Goal: Information Seeking & Learning: Learn about a topic

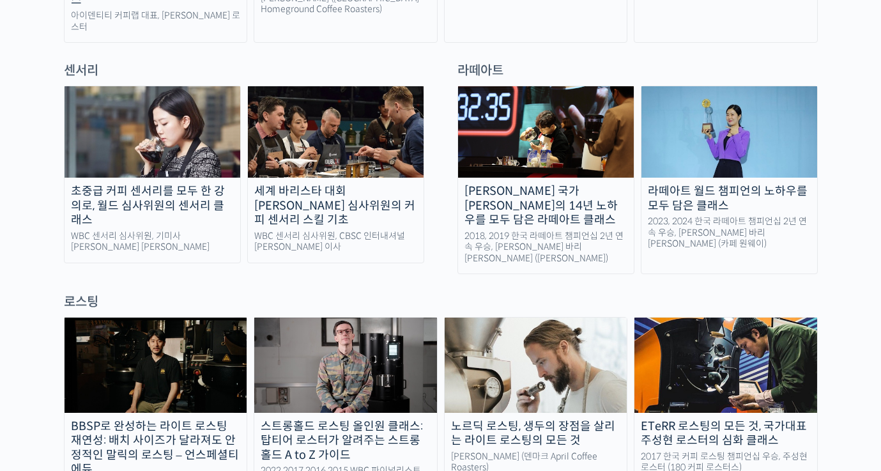
scroll to position [830, 0]
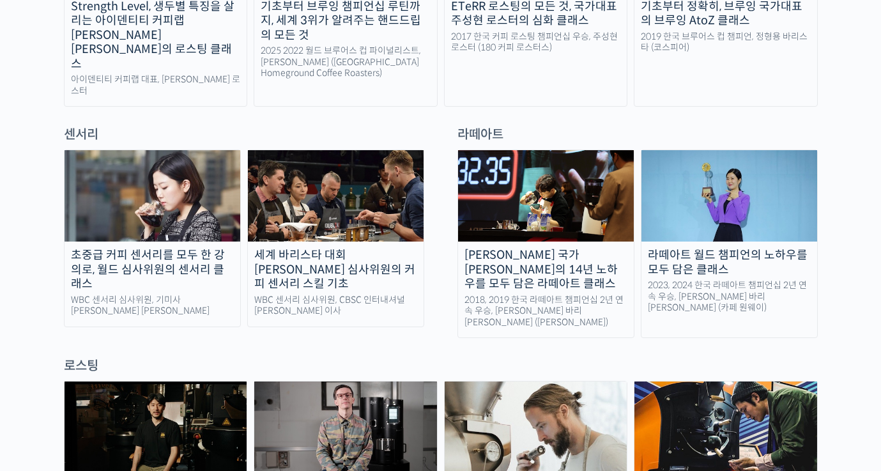
click at [717, 280] on div "2023, 2024 한국 라떼아트 챔피언십 2년 연속 우승, 이지유 바리스타 (카페 원웨이)" at bounding box center [729, 297] width 176 height 34
